Goal: Task Accomplishment & Management: Manage account settings

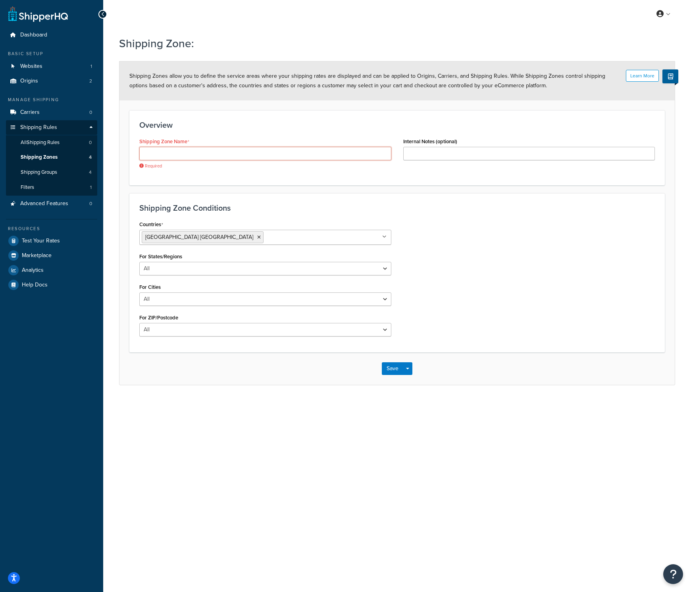
click at [205, 156] on input "Shipping Zone Name" at bounding box center [265, 153] width 252 height 13
click at [230, 443] on div "My Profile Billing Global Settings Contact Us Logout Shipping Zone: Learn More …" at bounding box center [397, 296] width 588 height 592
click at [205, 270] on select "All Including Excluding" at bounding box center [265, 268] width 252 height 13
select select "including"
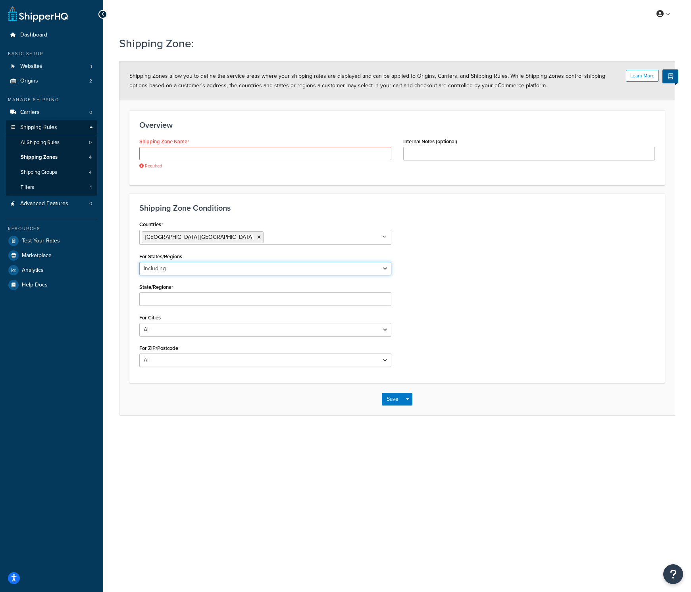
click at [206, 267] on select "All Including Excluding" at bounding box center [265, 268] width 252 height 13
click at [181, 291] on div "State/Regions" at bounding box center [265, 294] width 252 height 25
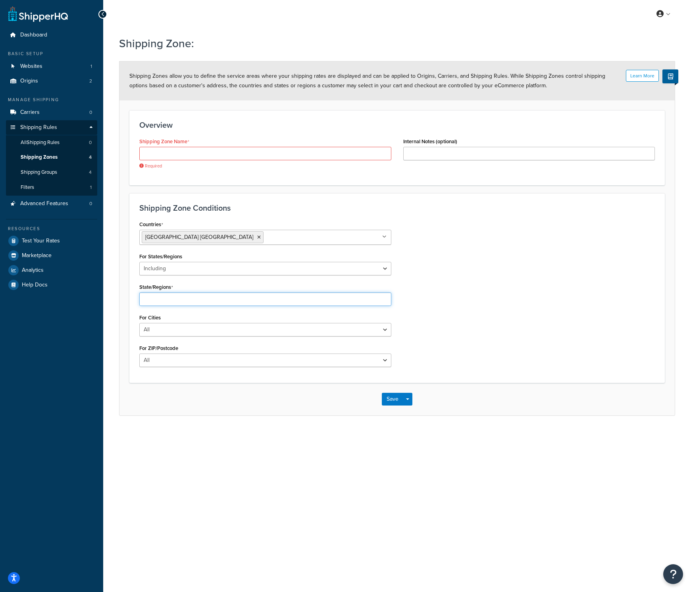
click at [182, 295] on input "State/Regions" at bounding box center [265, 299] width 252 height 13
type input "CA"
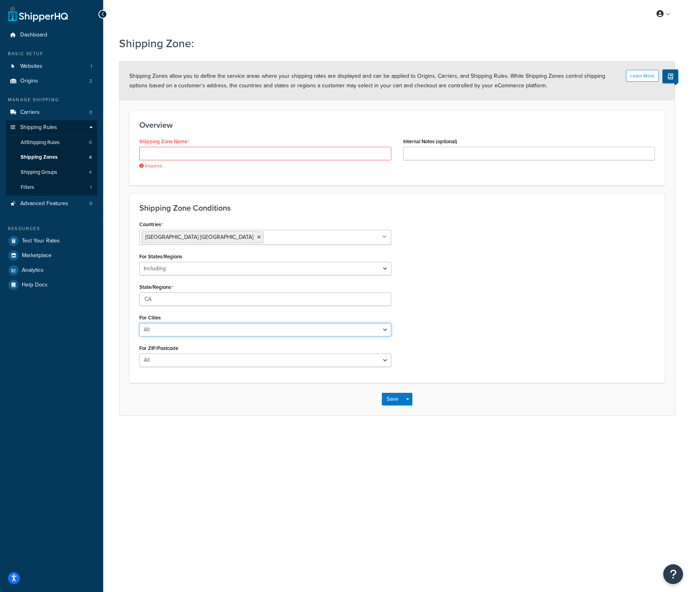
click at [229, 330] on select "All Including Excluding" at bounding box center [265, 329] width 252 height 13
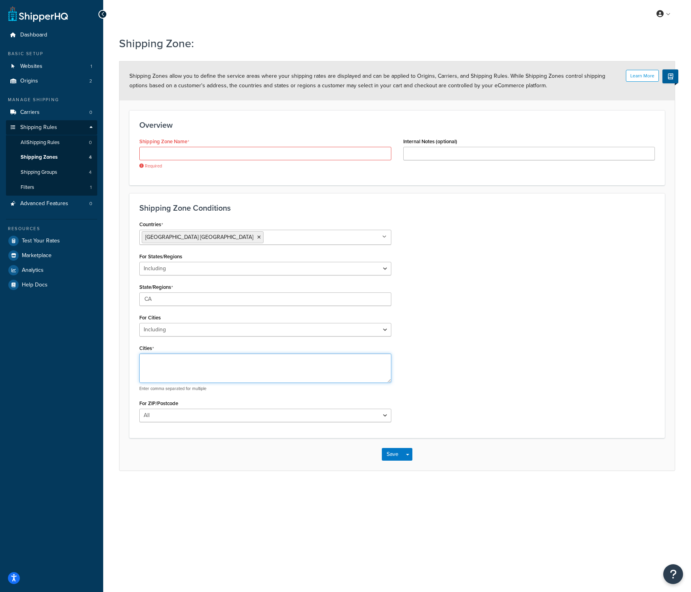
click at [217, 370] on textarea "Cities" at bounding box center [265, 368] width 252 height 29
click at [309, 328] on select "All Including Excluding" at bounding box center [265, 329] width 252 height 13
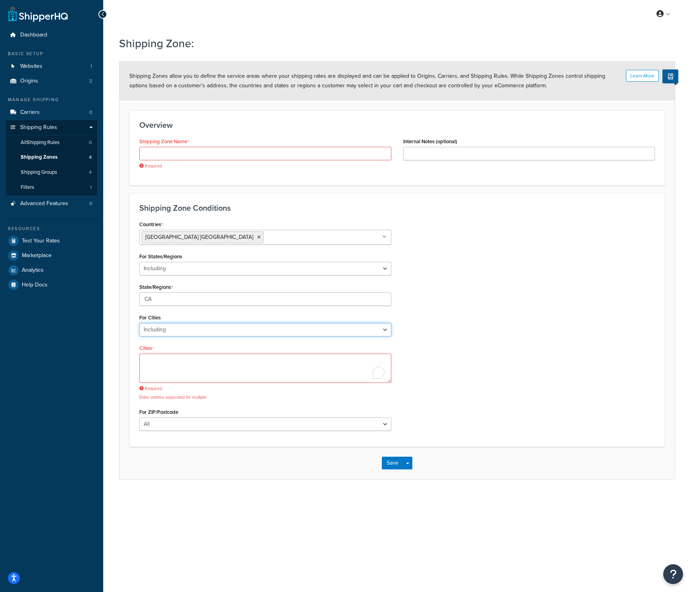
select select "all"
click at [204, 332] on select "All Including Excluding" at bounding box center [265, 329] width 252 height 13
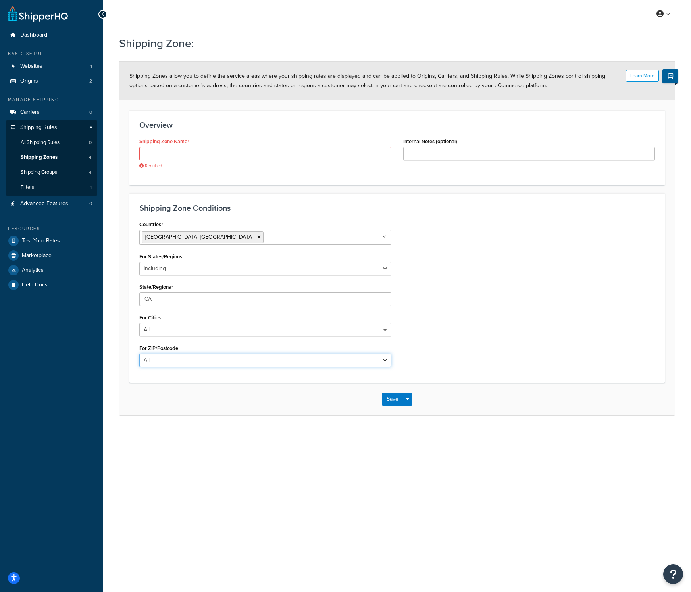
click at [226, 360] on select "All Including Excluding" at bounding box center [265, 360] width 252 height 13
select select "including"
click at [187, 388] on textarea "ZIP/Postcodes" at bounding box center [265, 398] width 252 height 29
click at [197, 158] on input "Shipping Zone Name" at bounding box center [265, 153] width 252 height 13
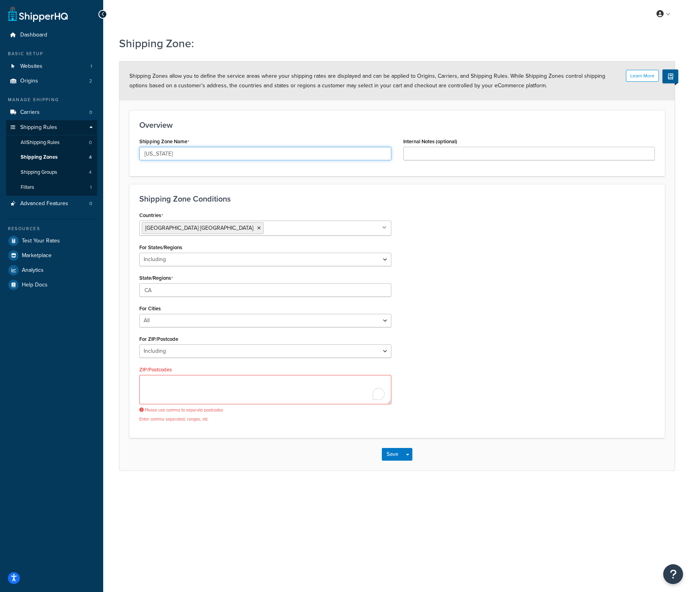
type input "California"
click at [467, 232] on div "Countries United States USA All Countries ALL Afghanistan AFG Albania ALB Alger…" at bounding box center [397, 319] width 528 height 219
click at [239, 396] on textarea "ZIP/Postcodes" at bounding box center [265, 389] width 252 height 29
click at [409, 455] on span "button" at bounding box center [407, 455] width 3 height 2
click at [460, 434] on div "Shipping Zone Conditions Countries United States USA All Countries ALL Afghanis…" at bounding box center [397, 311] width 536 height 254
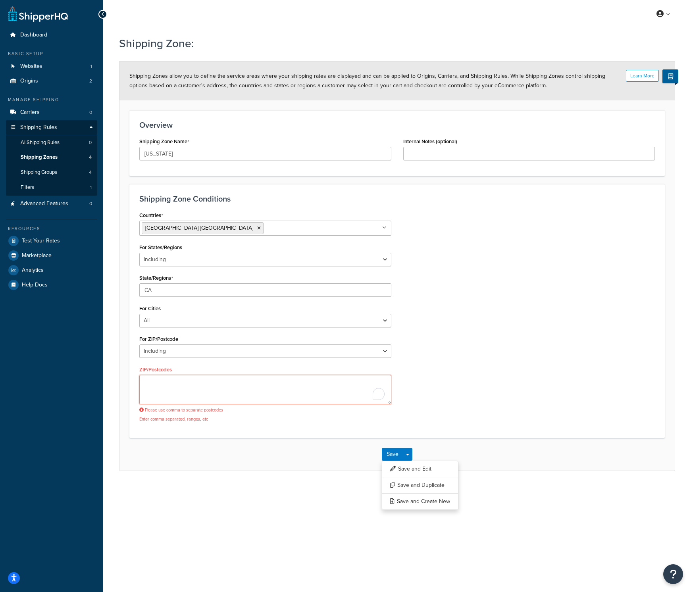
click at [255, 395] on textarea "ZIP/Postcodes" at bounding box center [265, 389] width 252 height 29
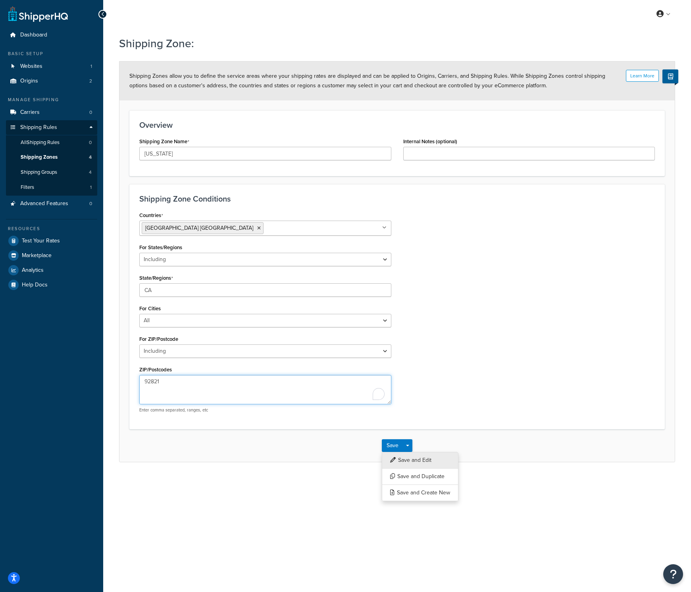
type textarea "92821"
click at [403, 457] on button "Save and Edit" at bounding box center [420, 460] width 77 height 17
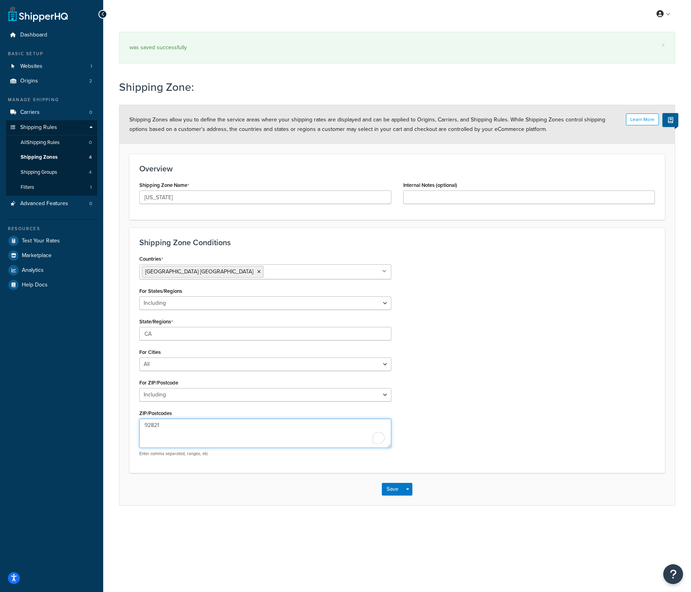
click at [243, 437] on textarea "92821" at bounding box center [265, 433] width 252 height 29
click at [49, 170] on span "Shipping Groups" at bounding box center [39, 172] width 37 height 7
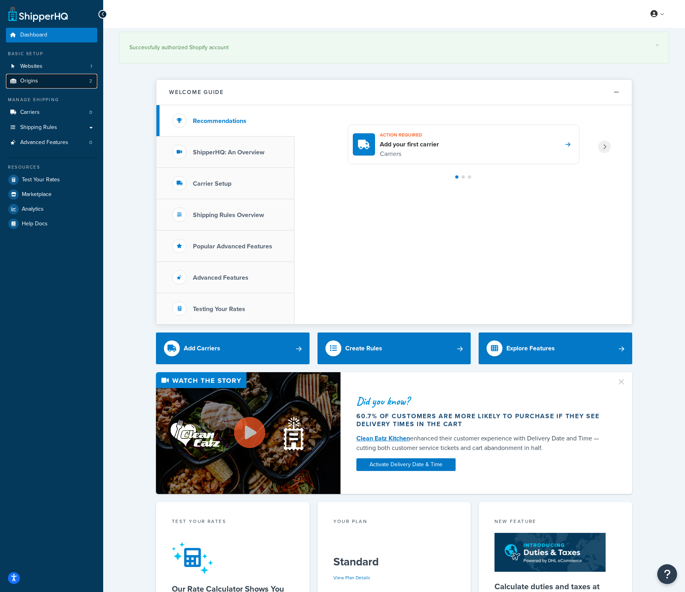
click at [46, 78] on link "Origins 2" at bounding box center [51, 81] width 91 height 15
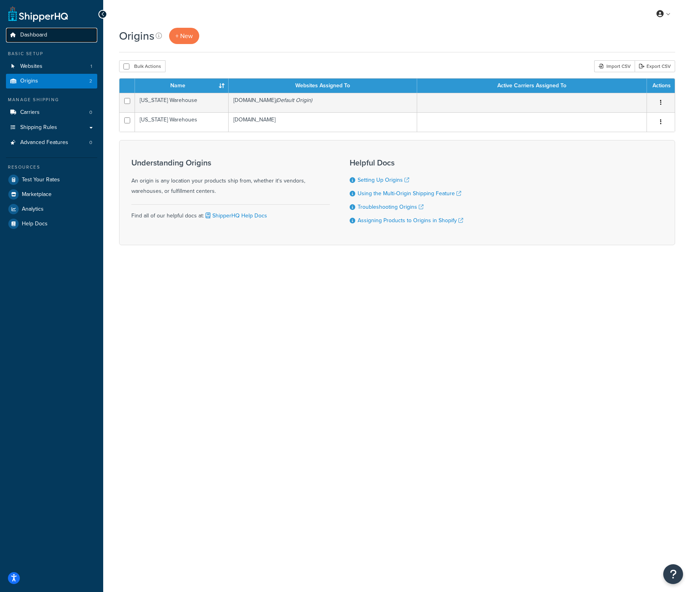
click at [40, 39] on link "Dashboard" at bounding box center [51, 35] width 91 height 15
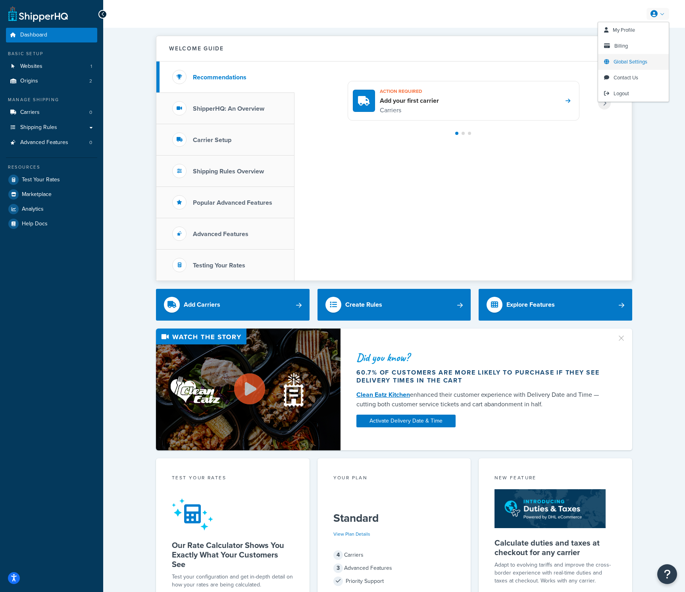
click at [630, 61] on span "Global Settings" at bounding box center [631, 62] width 34 height 8
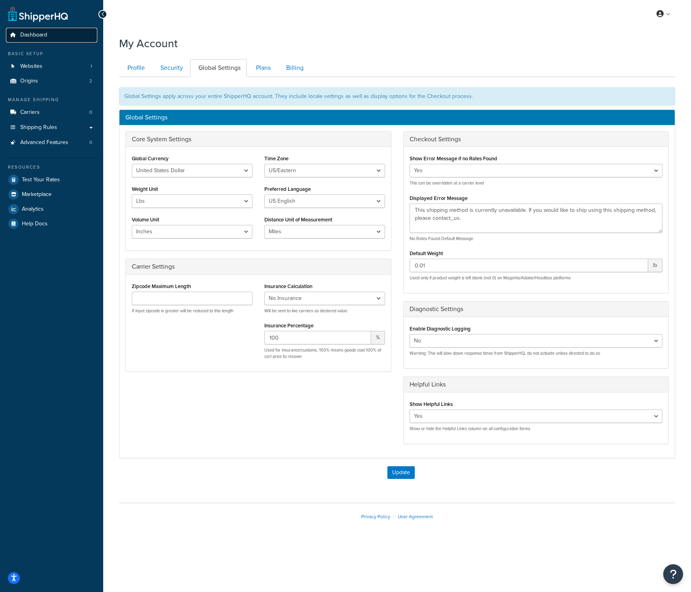
click at [24, 31] on link "Dashboard" at bounding box center [51, 35] width 91 height 15
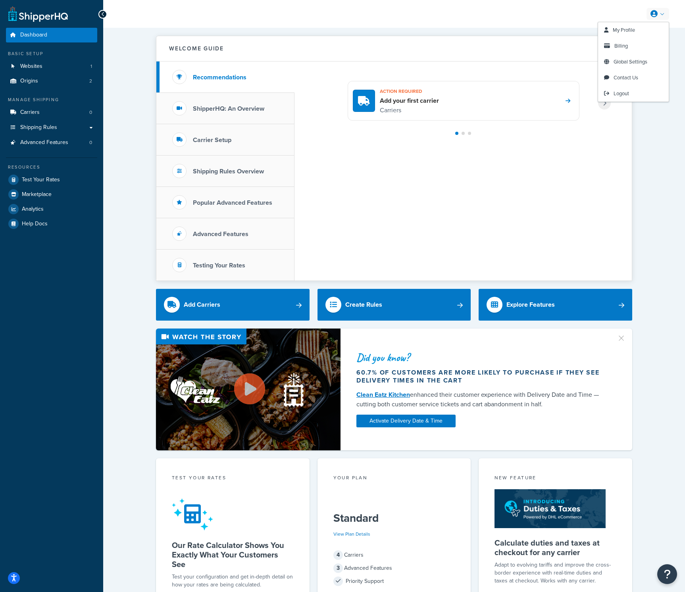
click at [660, 10] on link at bounding box center [658, 14] width 23 height 12
click at [646, 61] on span "Global Settings" at bounding box center [631, 62] width 34 height 8
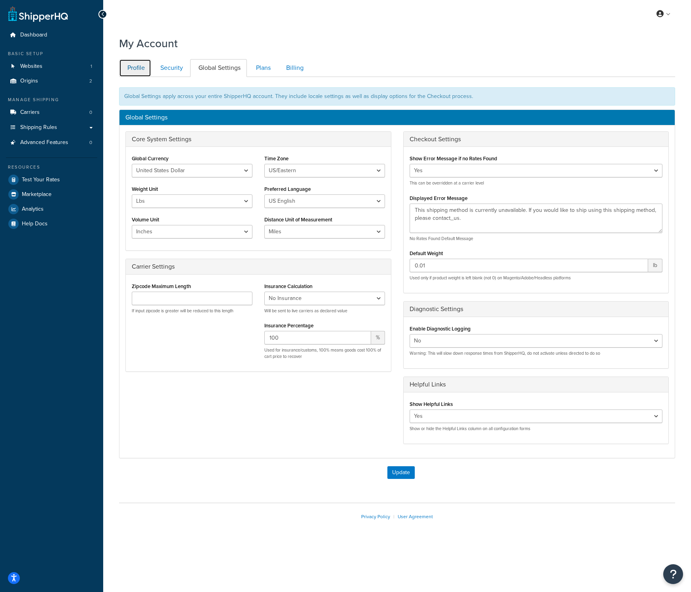
click at [146, 68] on link "Profile" at bounding box center [135, 68] width 32 height 18
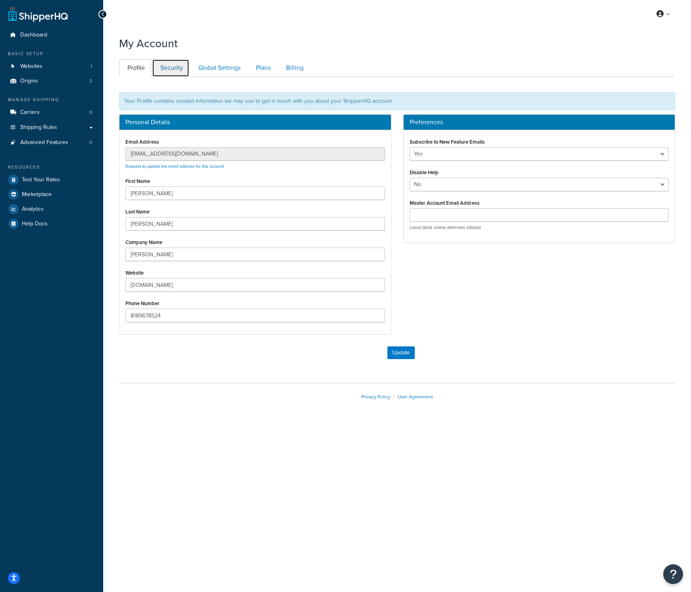
click at [166, 67] on link "Security" at bounding box center [170, 68] width 37 height 18
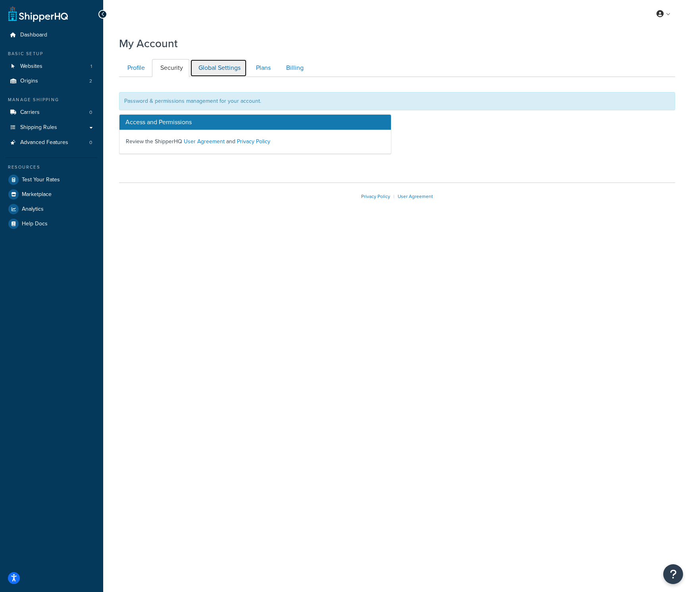
click at [206, 69] on link "Global Settings" at bounding box center [218, 68] width 57 height 18
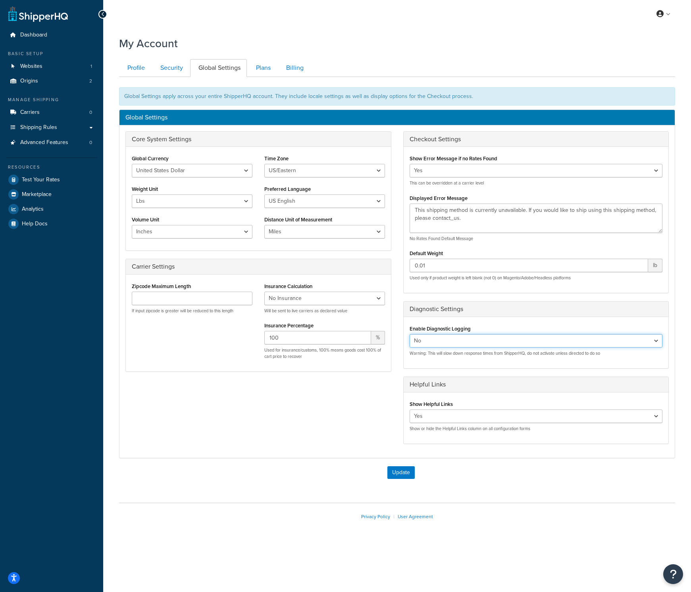
click at [481, 343] on select "Yes No" at bounding box center [536, 340] width 253 height 13
click at [265, 75] on link "Plans" at bounding box center [262, 68] width 29 height 18
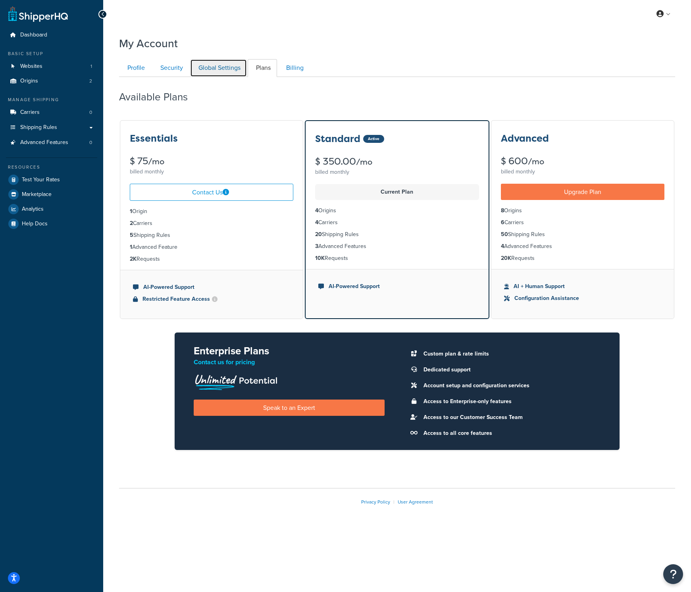
click at [236, 68] on link "Global Settings" at bounding box center [218, 68] width 57 height 18
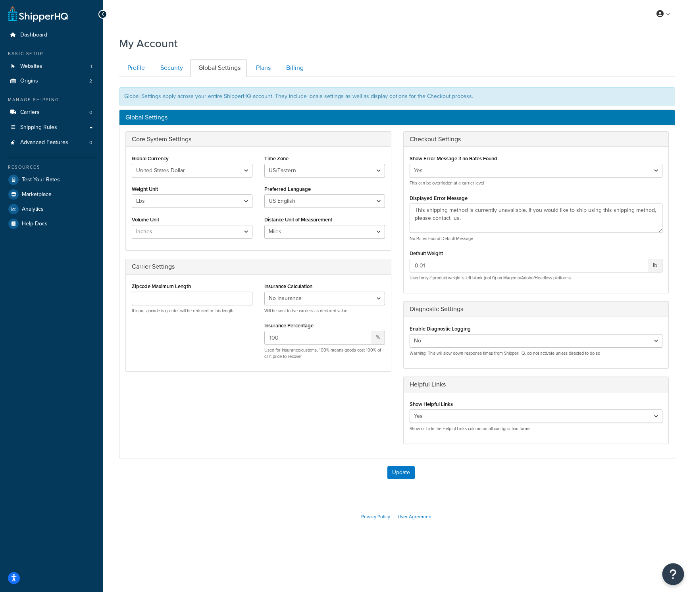
click at [678, 576] on button "Open Resource Center" at bounding box center [674, 575] width 22 height 22
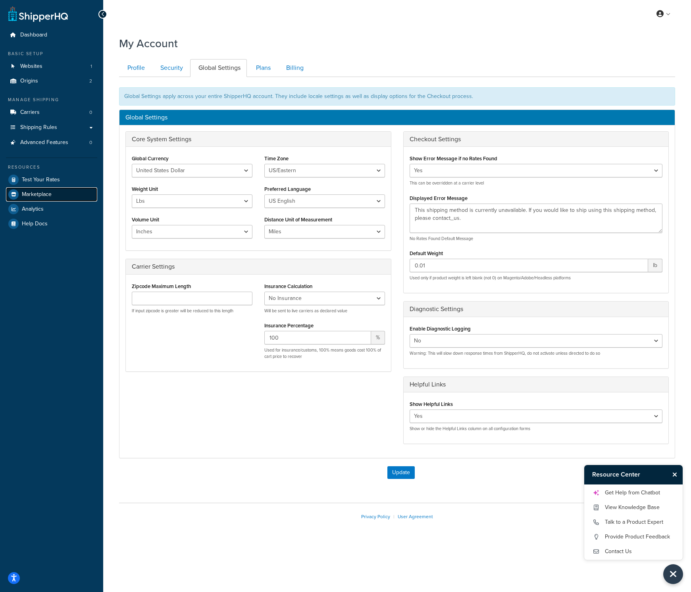
click at [55, 197] on link "Marketplace" at bounding box center [51, 194] width 91 height 14
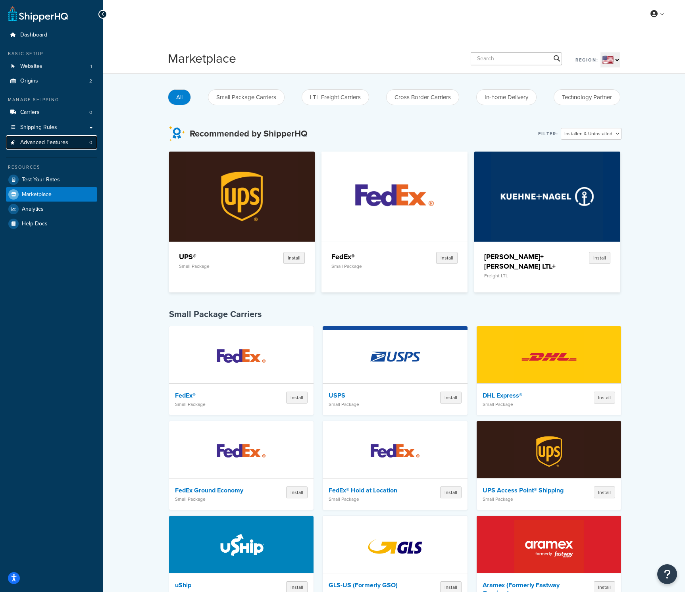
click at [73, 148] on link "Advanced Features 0" at bounding box center [51, 142] width 91 height 15
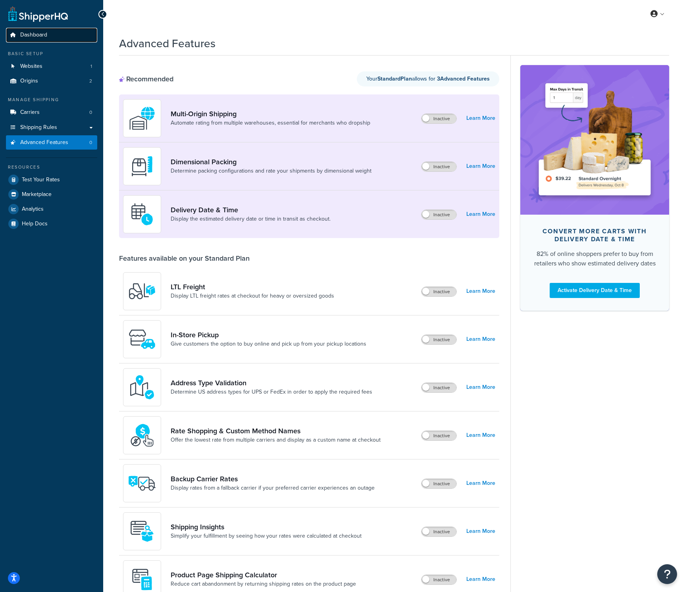
click at [58, 39] on link "Dashboard" at bounding box center [51, 35] width 91 height 15
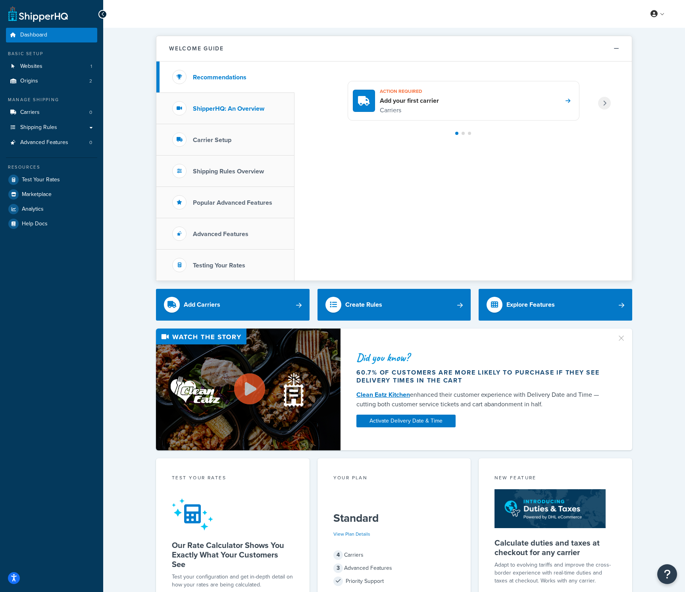
click at [257, 114] on li "ShipperHQ: An Overview" at bounding box center [225, 108] width 138 height 31
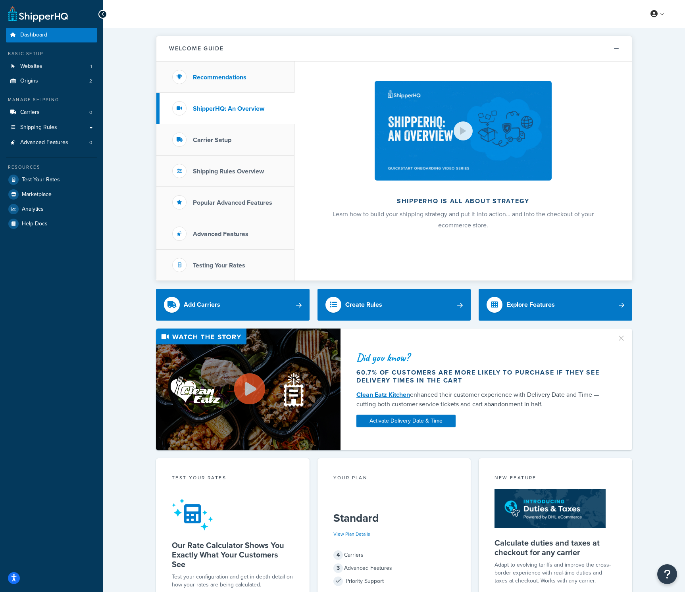
click at [258, 83] on li "Recommendations" at bounding box center [225, 77] width 138 height 31
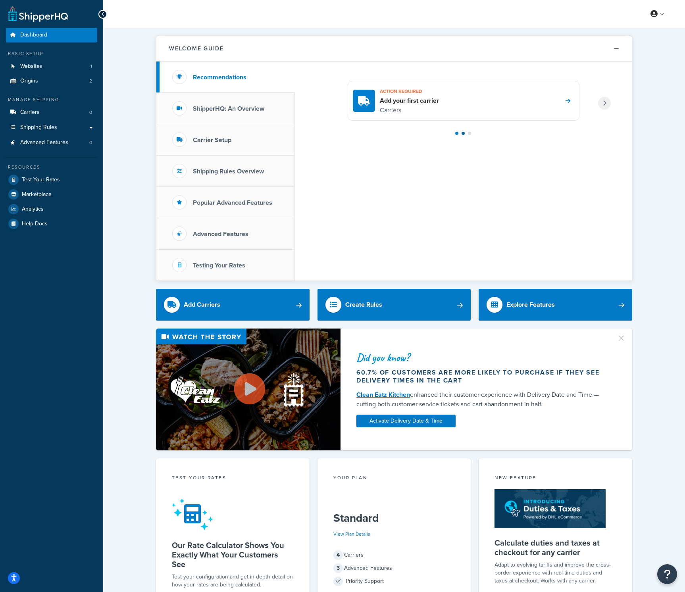
click at [463, 132] on div at bounding box center [463, 133] width 295 height 3
click at [465, 131] on div "Action required Add your first carrier Carriers" at bounding box center [463, 171] width 337 height 219
click at [463, 133] on div at bounding box center [463, 133] width 3 height 3
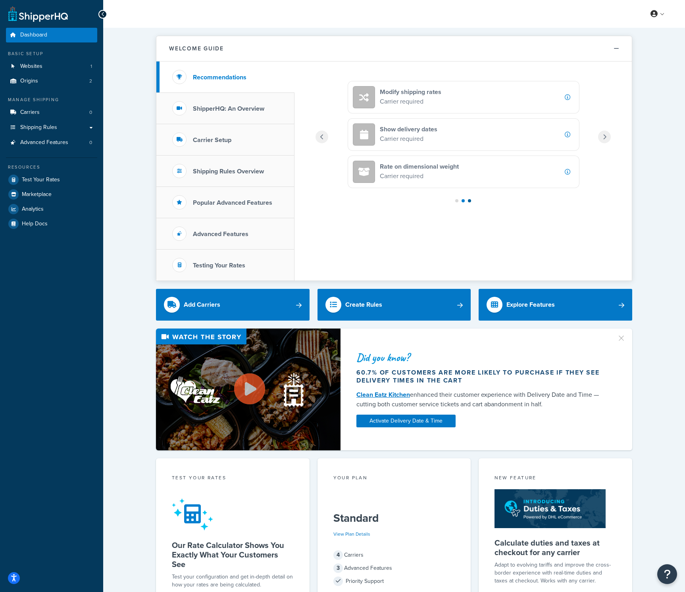
click at [469, 199] on div at bounding box center [469, 200] width 3 height 3
click at [459, 166] on div "Ship from multiple locations Carrier required Use LTL Freight carriers Carrier …" at bounding box center [463, 171] width 337 height 219
click at [457, 163] on div at bounding box center [456, 163] width 3 height 3
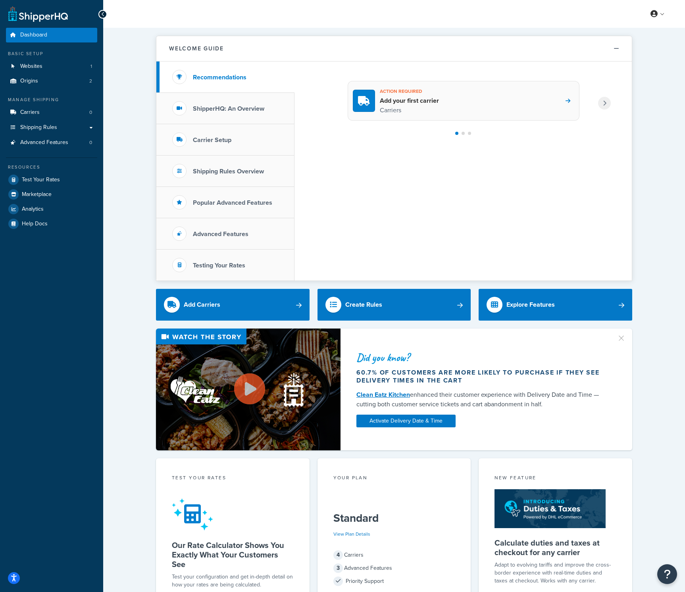
click at [509, 99] on div "Action required Add your first carrier Carriers" at bounding box center [464, 101] width 232 height 40
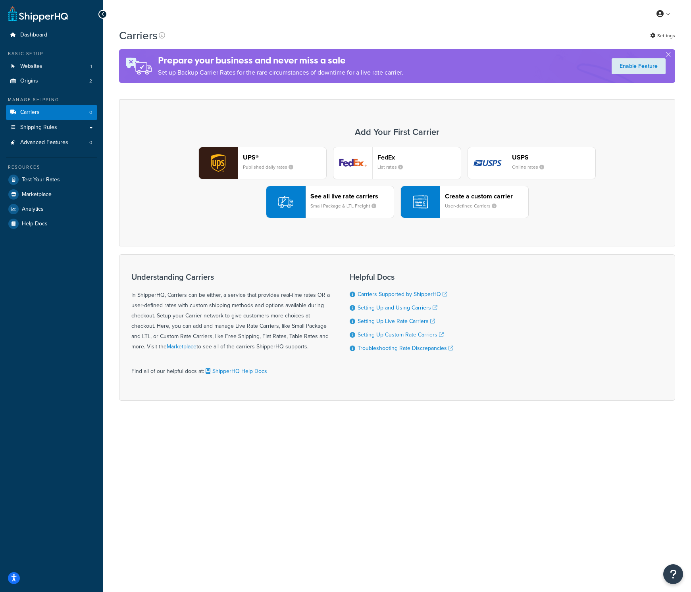
click at [451, 204] on small "User-defined Carriers" at bounding box center [474, 205] width 58 height 7
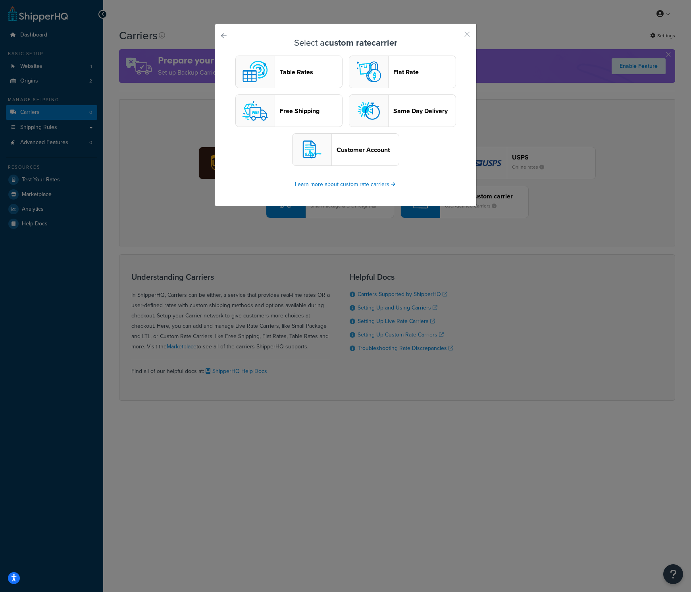
click at [461, 37] on div "Select a custom rate carrier Table Rates Flat Rate Free Shipping Same Day Deliv…" at bounding box center [346, 115] width 262 height 183
click at [457, 36] on button "button" at bounding box center [456, 37] width 2 height 2
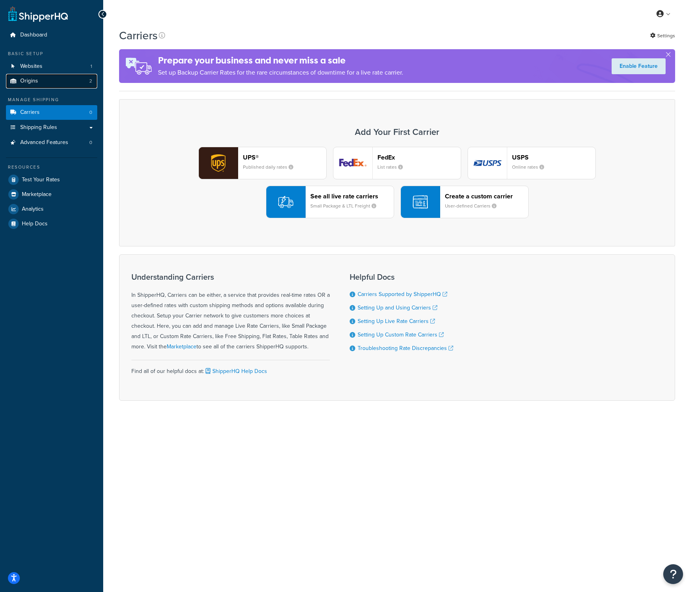
click at [52, 82] on link "Origins 2" at bounding box center [51, 81] width 91 height 15
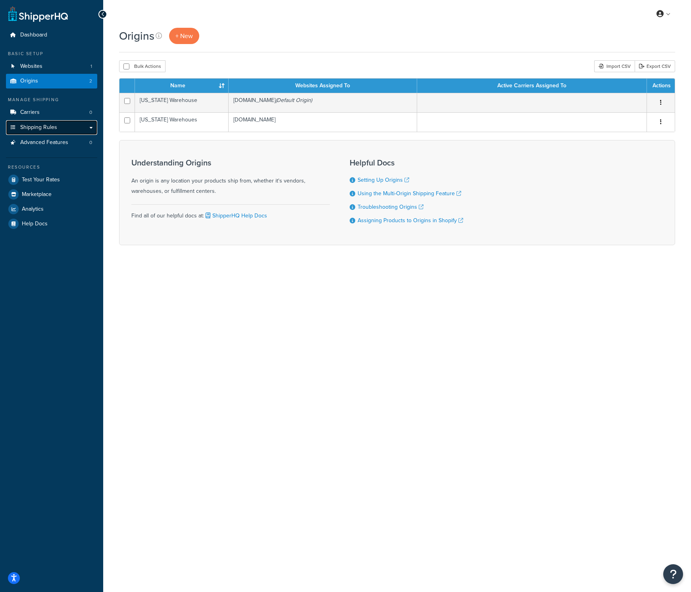
click at [59, 128] on link "Shipping Rules" at bounding box center [51, 127] width 91 height 15
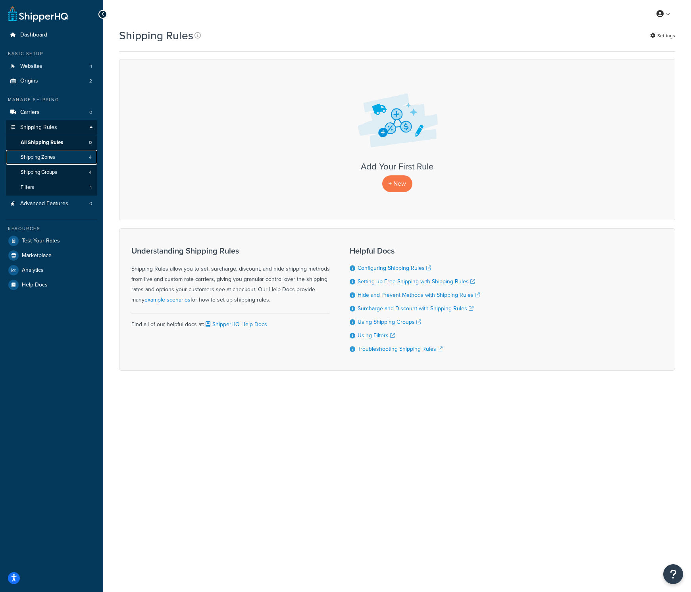
click at [51, 160] on span "Shipping Zones" at bounding box center [38, 157] width 35 height 7
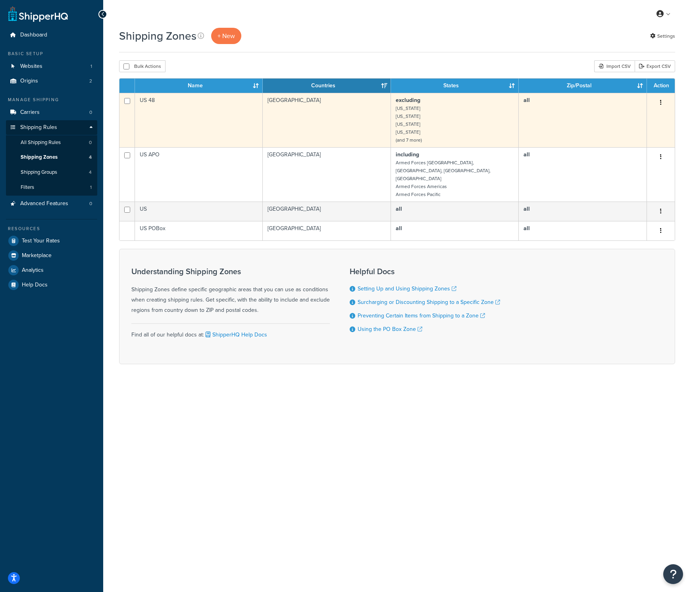
click at [442, 138] on td "excluding [US_STATE] [US_STATE] [US_STATE] [US_STATE] (and 7 more)" at bounding box center [455, 120] width 128 height 54
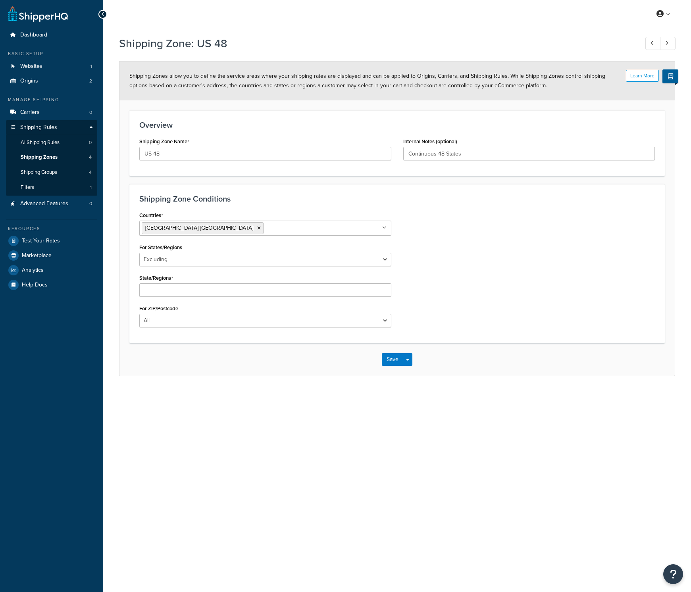
select select "excluding"
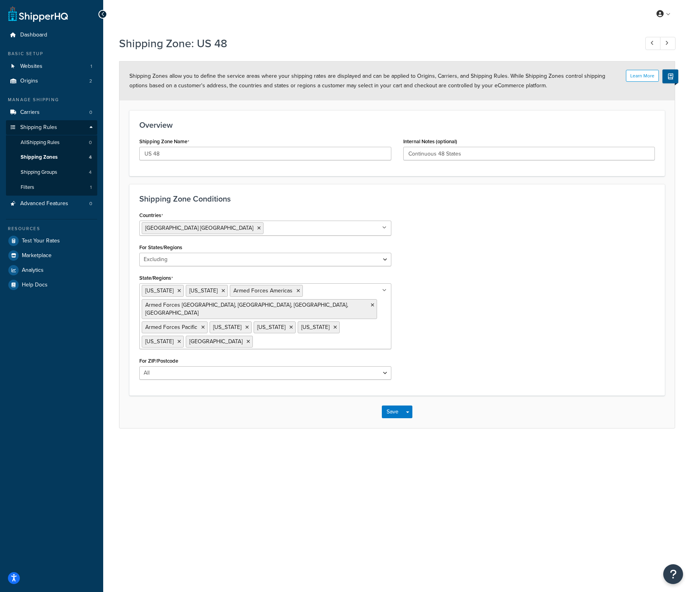
click at [103, 14] on icon at bounding box center [103, 15] width 4 height 6
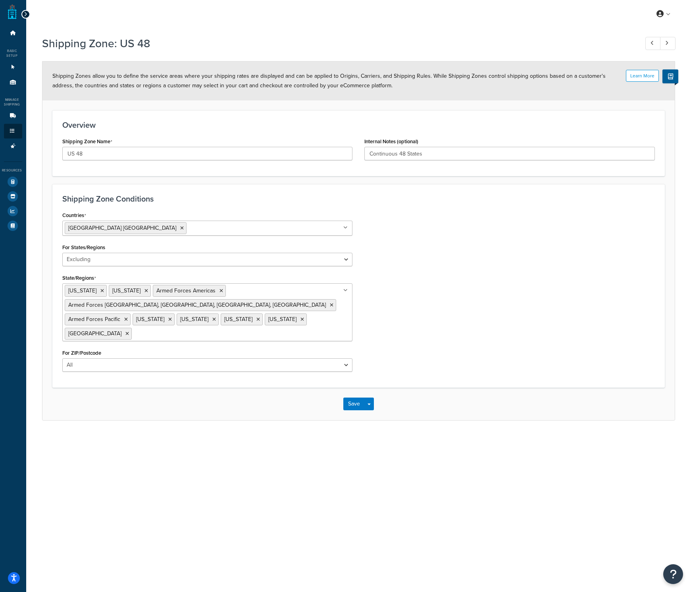
click at [24, 14] on icon at bounding box center [26, 15] width 4 height 6
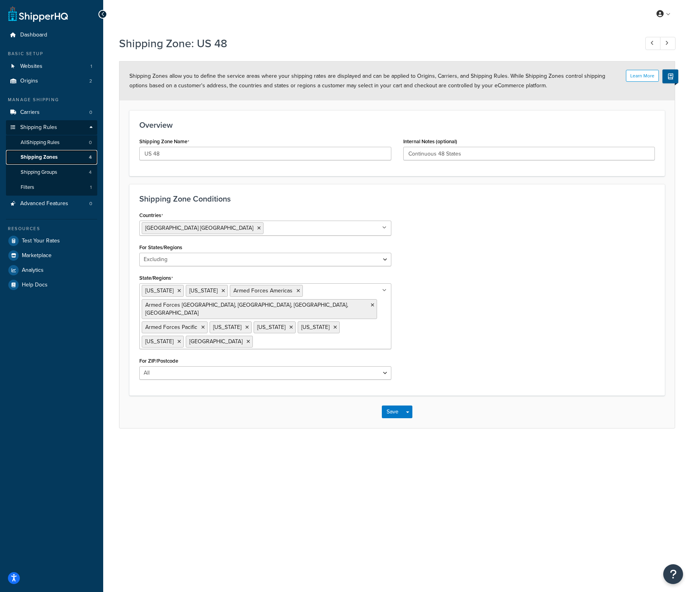
click at [80, 156] on link "Shipping Zones 4" at bounding box center [51, 157] width 91 height 15
